Goal: Navigation & Orientation: Find specific page/section

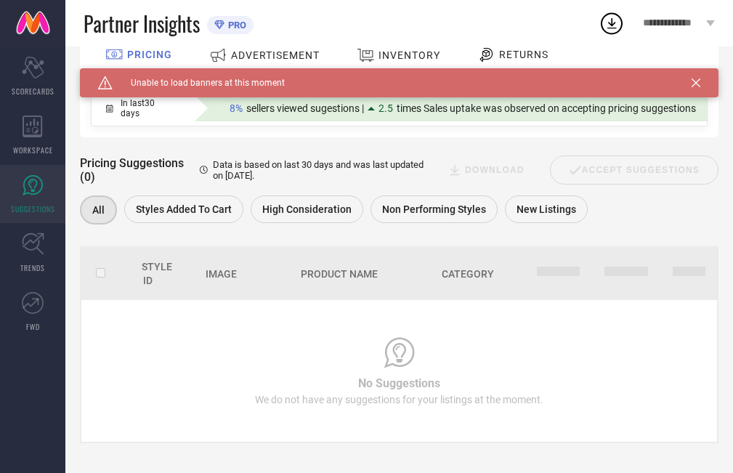
scroll to position [120, 0]
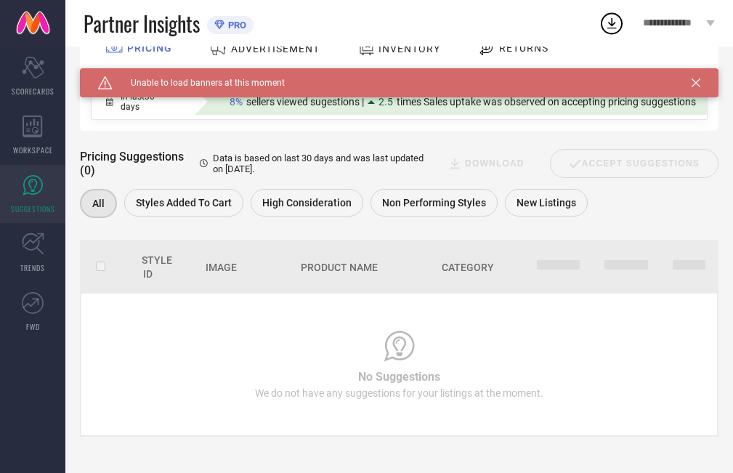
click at [700, 81] on icon at bounding box center [695, 82] width 9 height 9
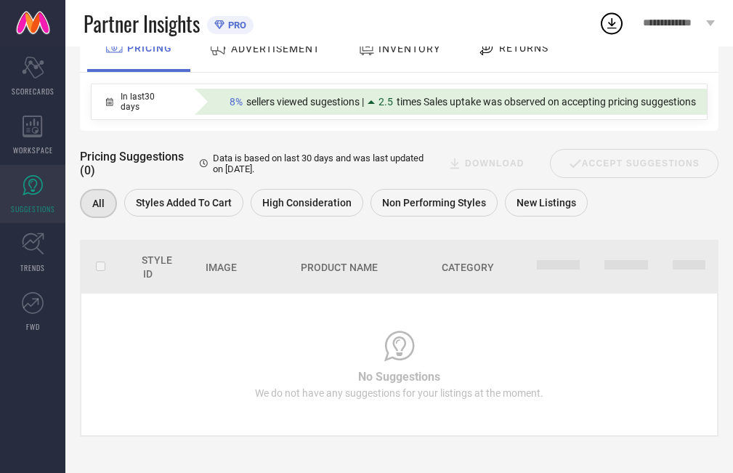
scroll to position [0, 0]
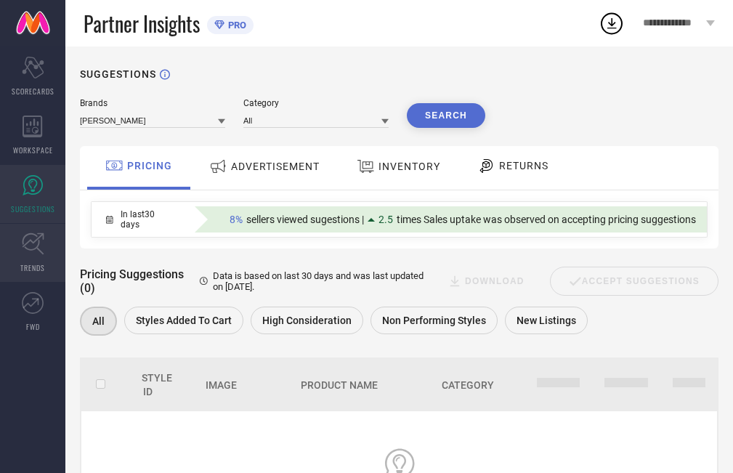
click at [38, 262] on span "TRENDS" at bounding box center [32, 267] width 25 height 11
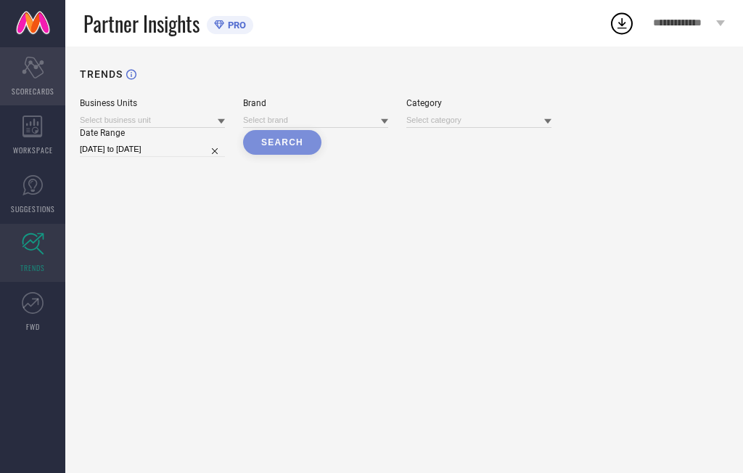
click at [29, 92] on span "SCORECARDS" at bounding box center [33, 91] width 43 height 11
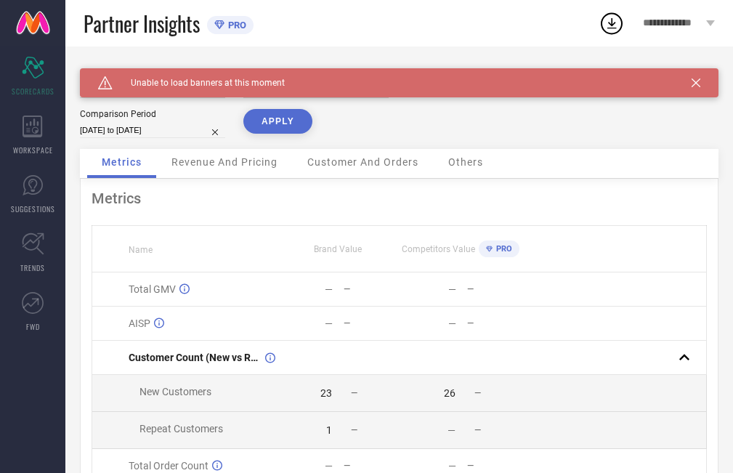
scroll to position [145, 0]
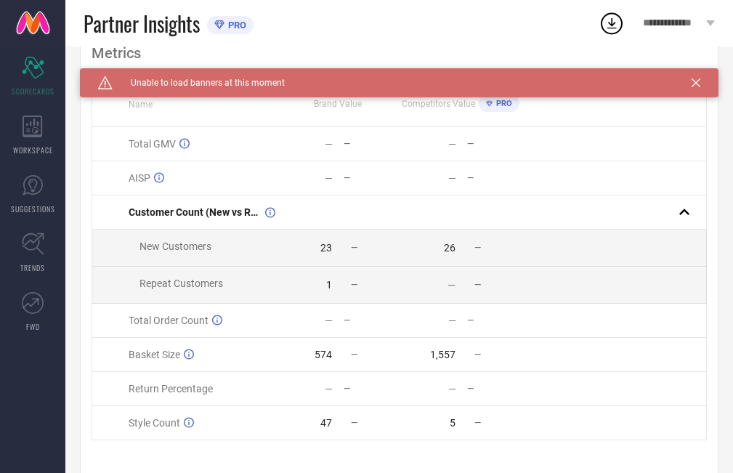
click at [700, 80] on icon at bounding box center [695, 82] width 9 height 9
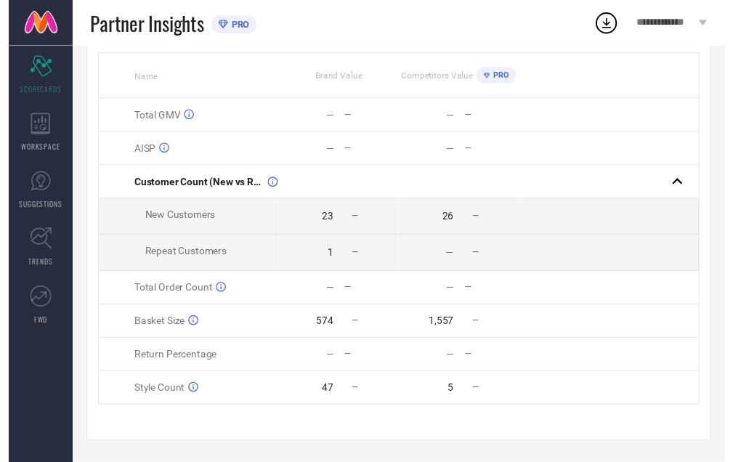
scroll to position [0, 0]
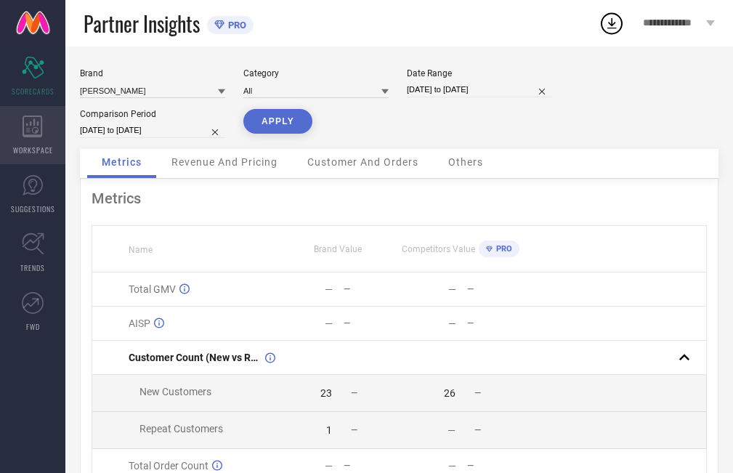
click at [51, 143] on div "WORKSPACE" at bounding box center [32, 135] width 65 height 58
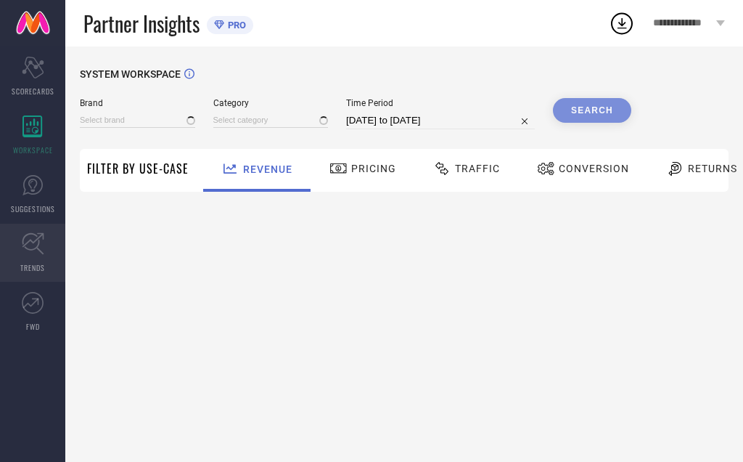
type input "[PERSON_NAME]"
type input "All"
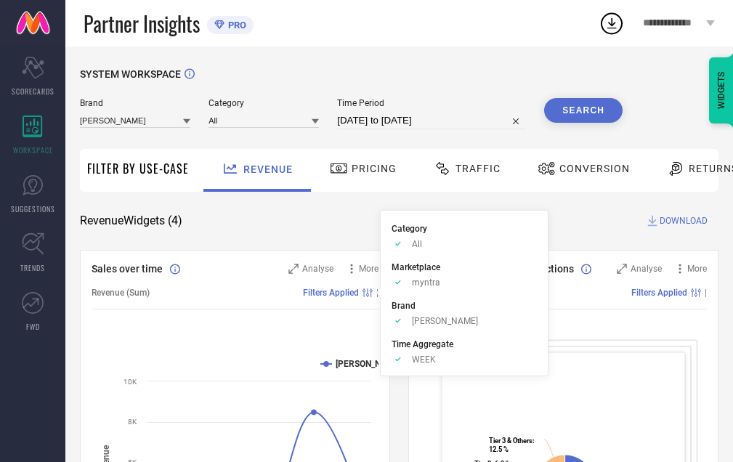
click at [374, 170] on span "Pricing" at bounding box center [373, 169] width 45 height 12
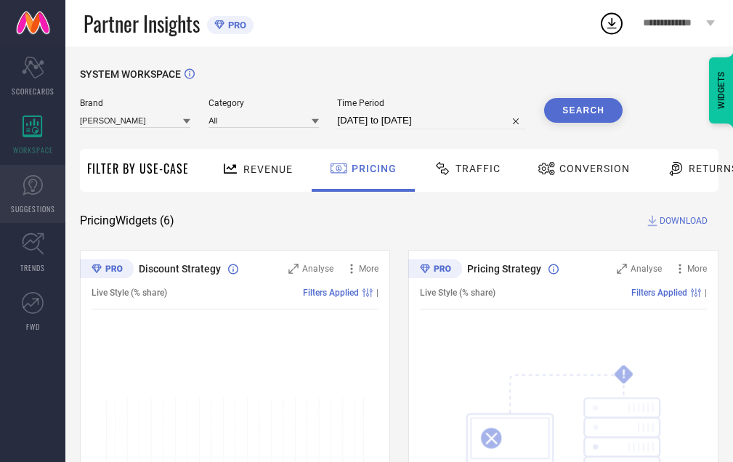
click at [25, 186] on icon at bounding box center [33, 185] width 22 height 22
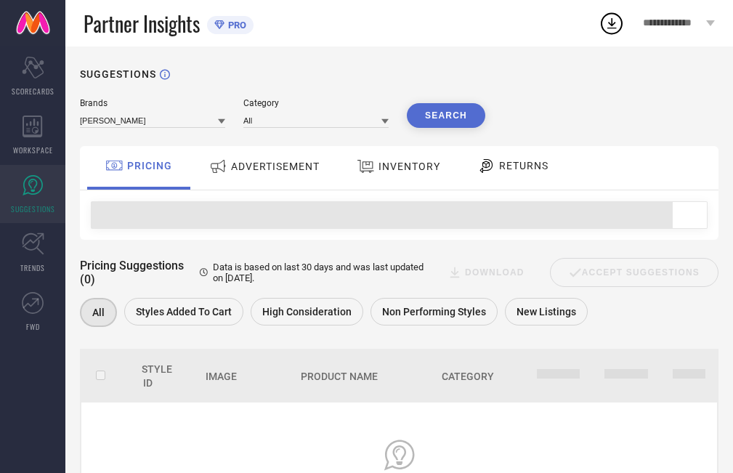
scroll to position [111, 0]
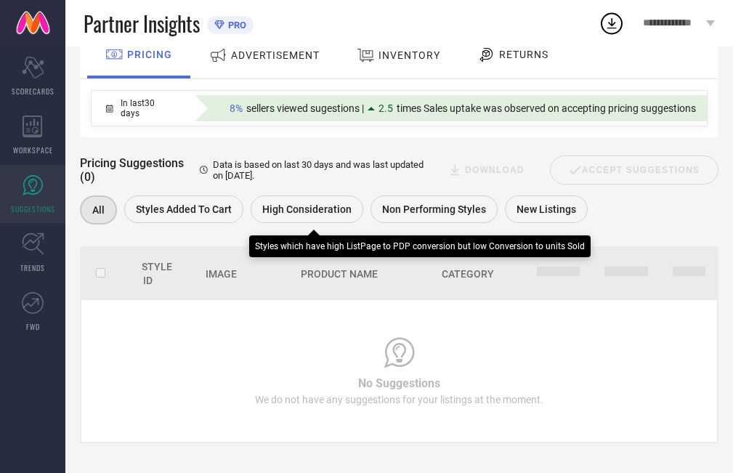
click at [300, 205] on span "High Consideration" at bounding box center [306, 209] width 89 height 12
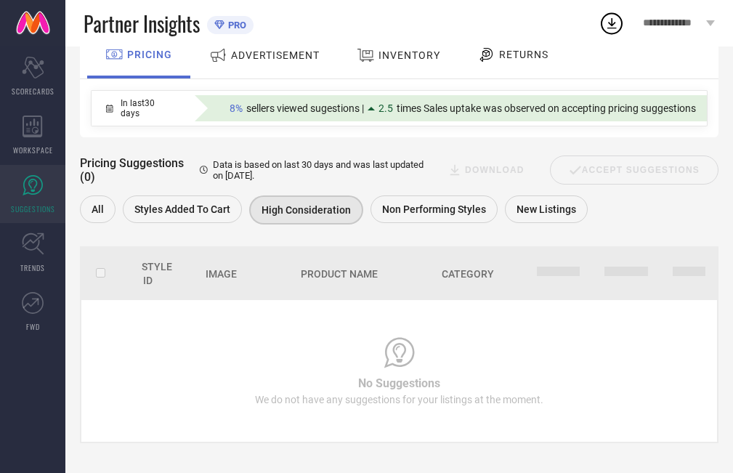
scroll to position [120, 0]
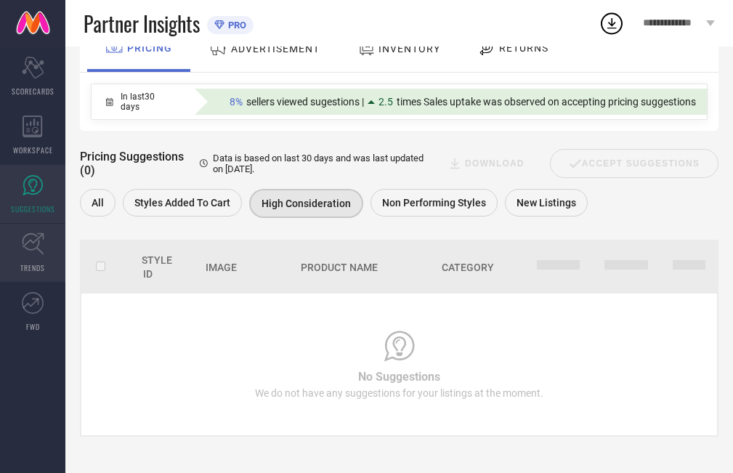
click at [25, 253] on icon at bounding box center [33, 243] width 23 height 23
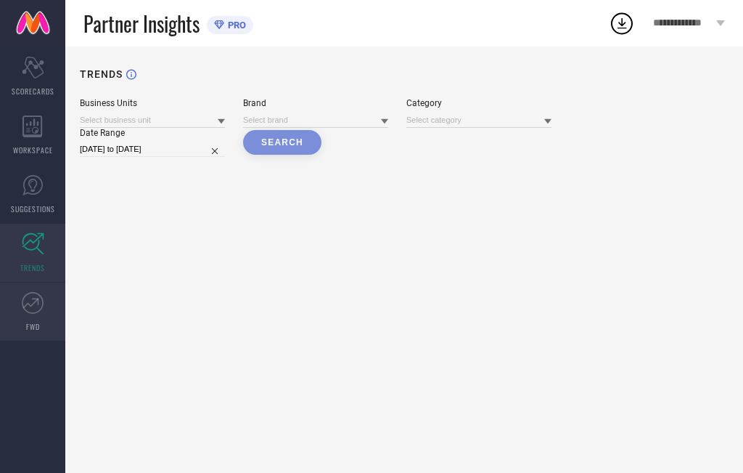
click at [38, 326] on span "FWD" at bounding box center [33, 326] width 14 height 11
